Goal: Information Seeking & Learning: Learn about a topic

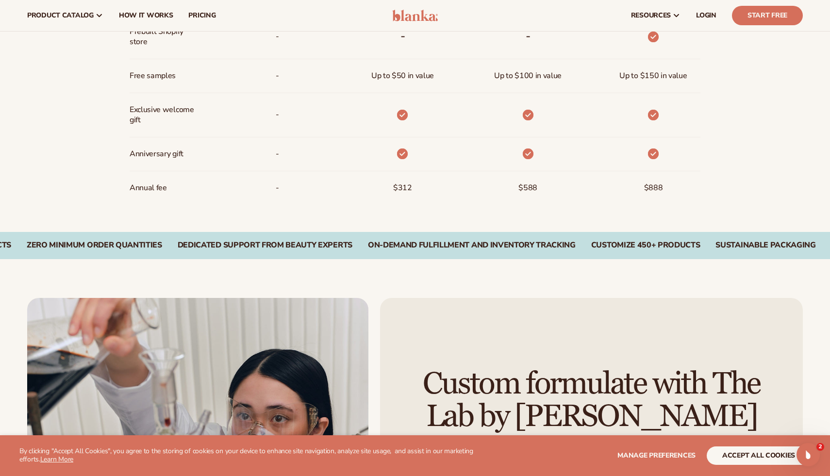
scroll to position [687, 0]
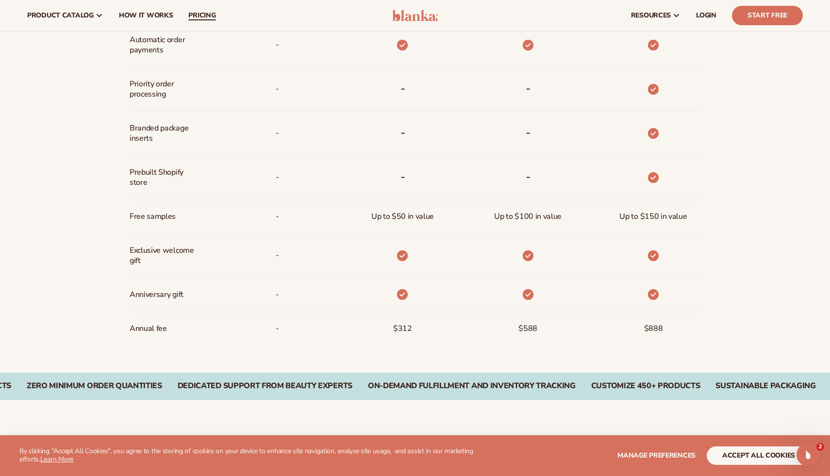
click at [199, 25] on link "pricing" at bounding box center [202, 15] width 43 height 31
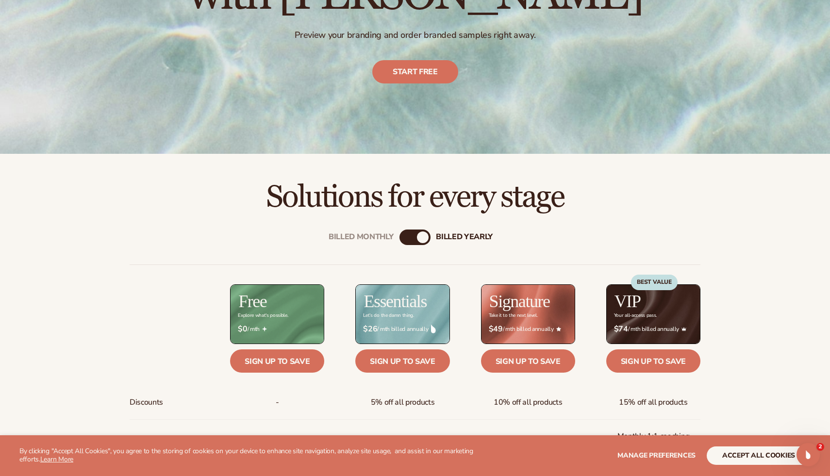
click at [311, 295] on img at bounding box center [277, 314] width 93 height 59
